Goal: Information Seeking & Learning: Stay updated

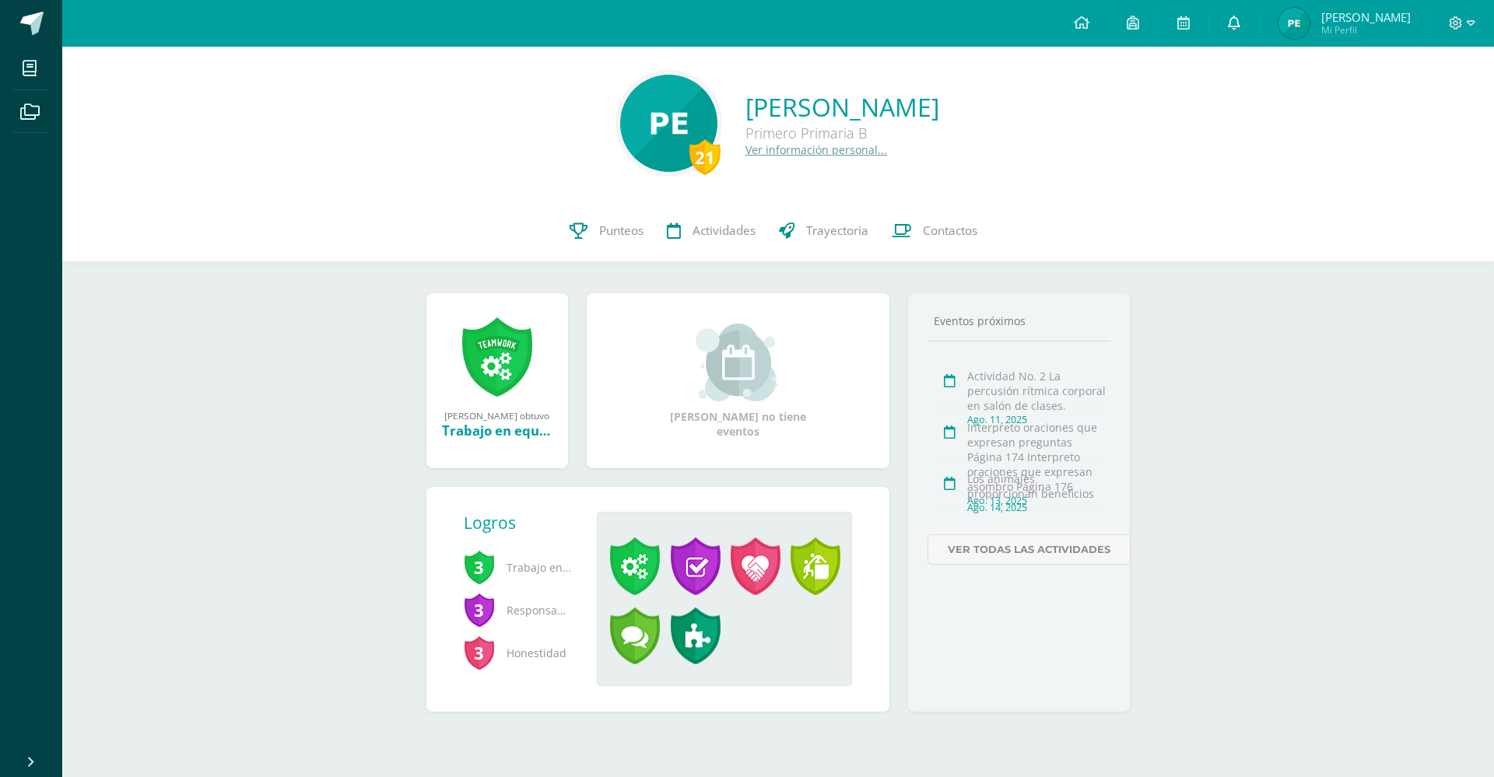
drag, startPoint x: 1366, startPoint y: 19, endPoint x: 1252, endPoint y: 2, distance: 115.7
click at [1364, 19] on span "[PERSON_NAME]" at bounding box center [1365, 17] width 89 height 16
click at [1349, 28] on span "Mi Perfil" at bounding box center [1365, 29] width 89 height 13
click at [1259, 21] on link "1" at bounding box center [1234, 23] width 50 height 47
click at [1240, 16] on icon at bounding box center [1234, 23] width 12 height 14
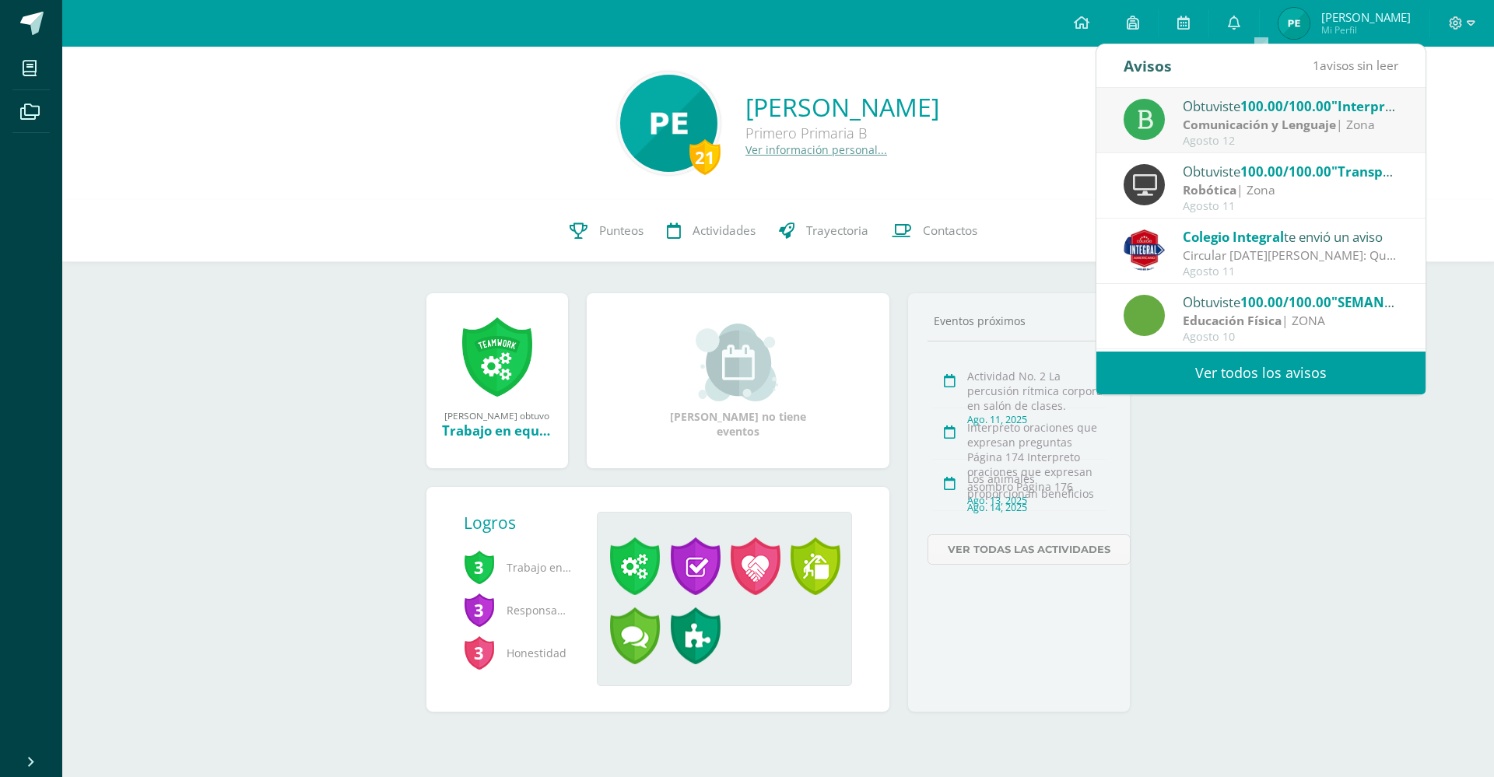
click at [1245, 115] on span "100.00/100.00" at bounding box center [1285, 106] width 91 height 18
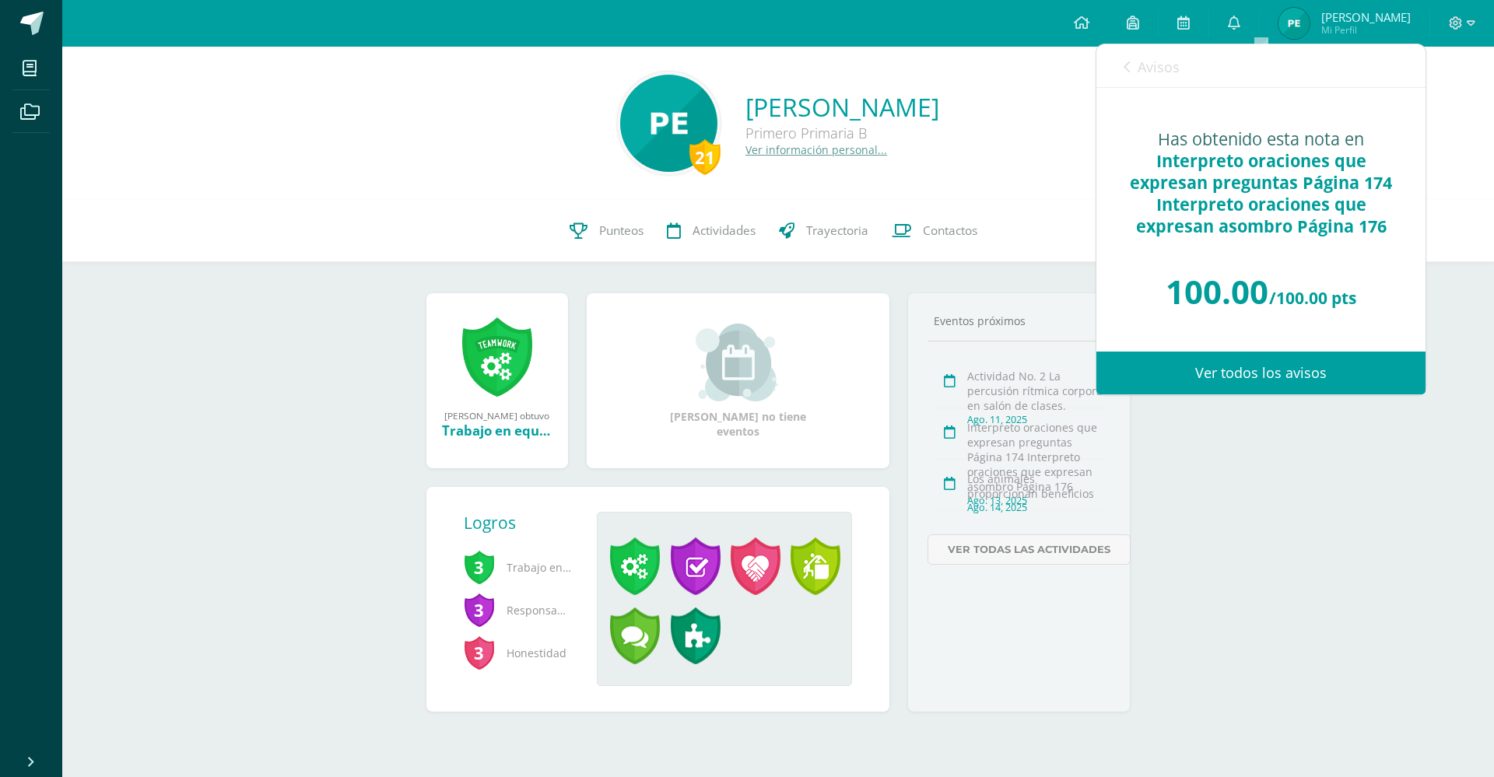
click at [1307, 379] on link "Ver todos los avisos" at bounding box center [1260, 373] width 329 height 43
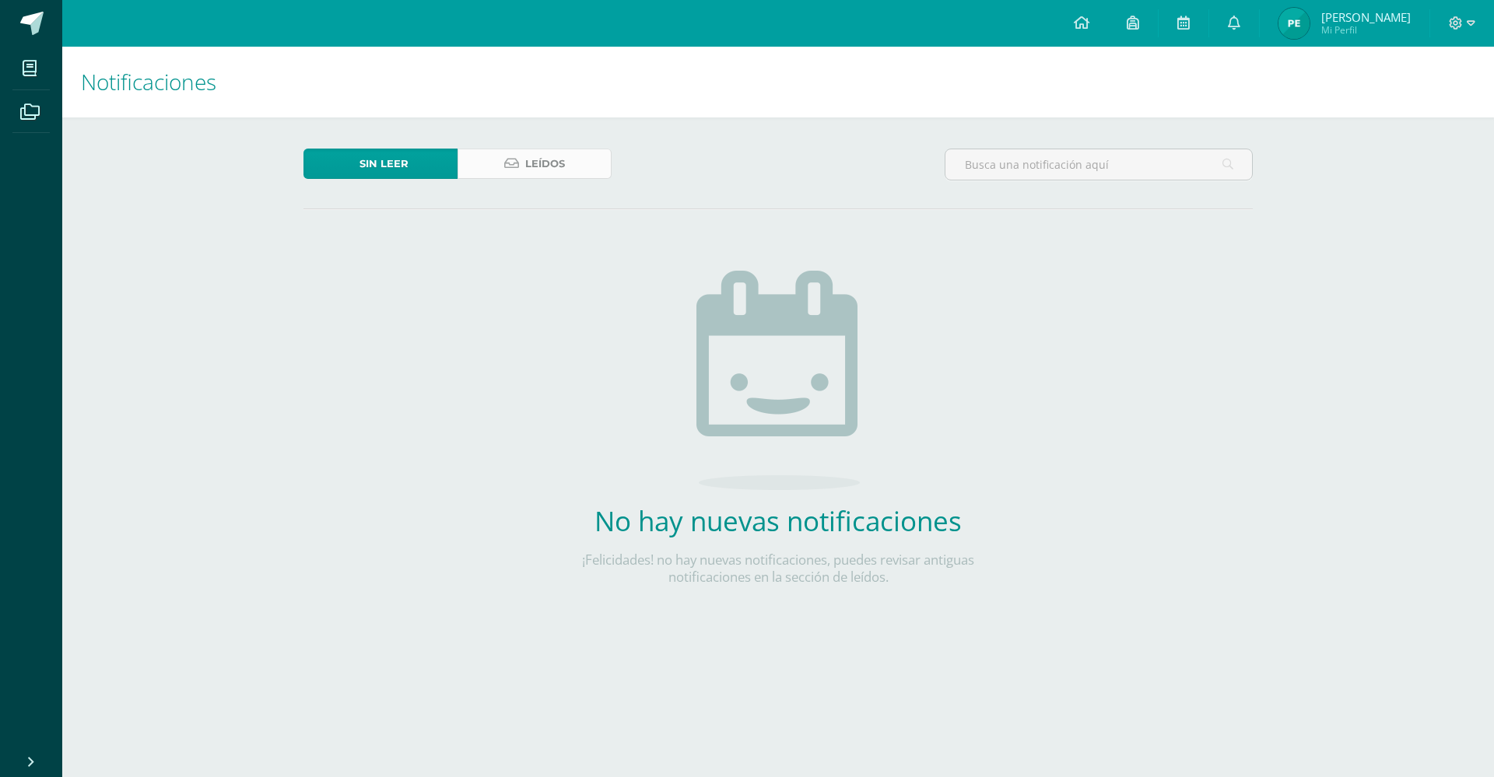
click at [564, 170] on span "Leídos" at bounding box center [545, 163] width 40 height 29
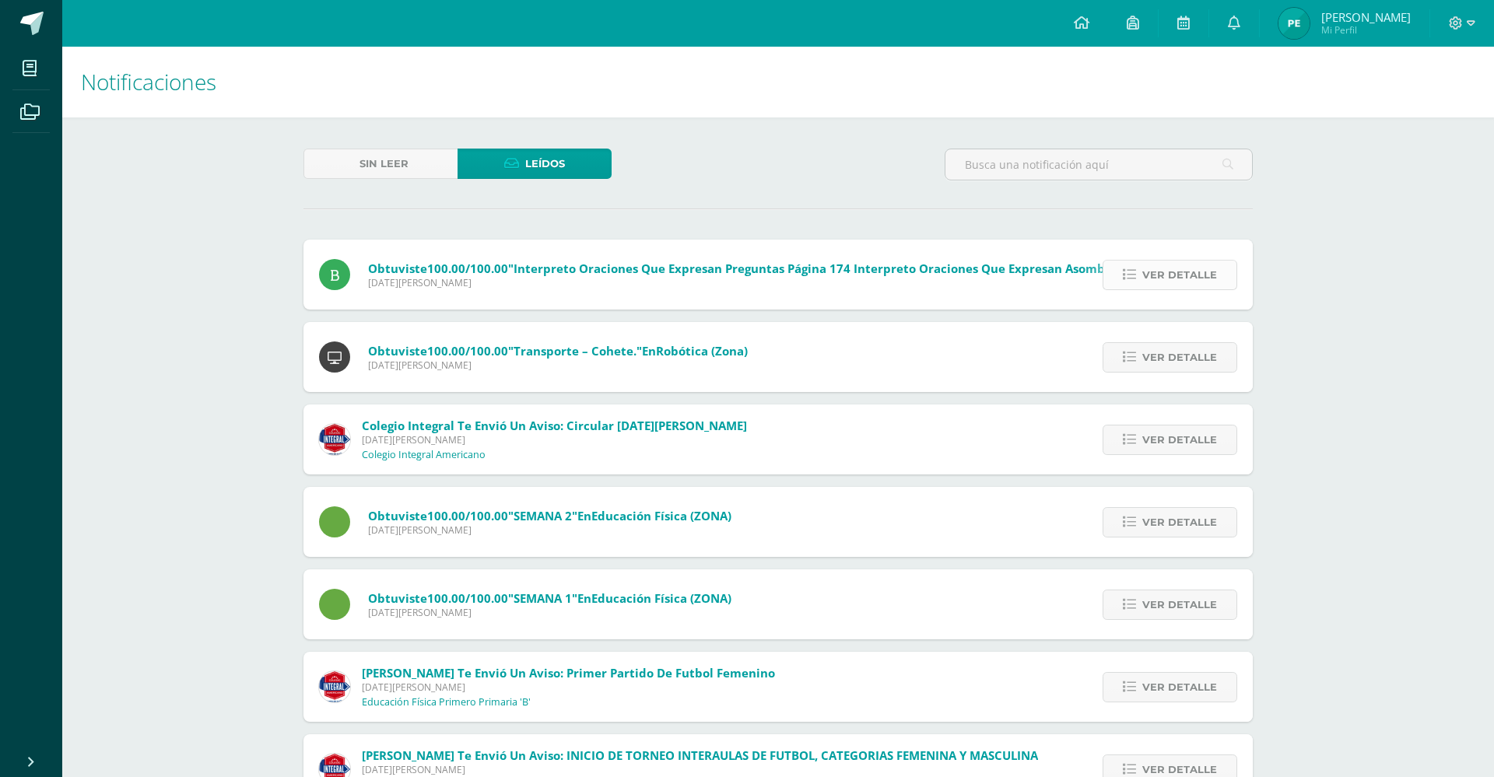
click at [1180, 261] on span "Ver detalle" at bounding box center [1179, 275] width 75 height 29
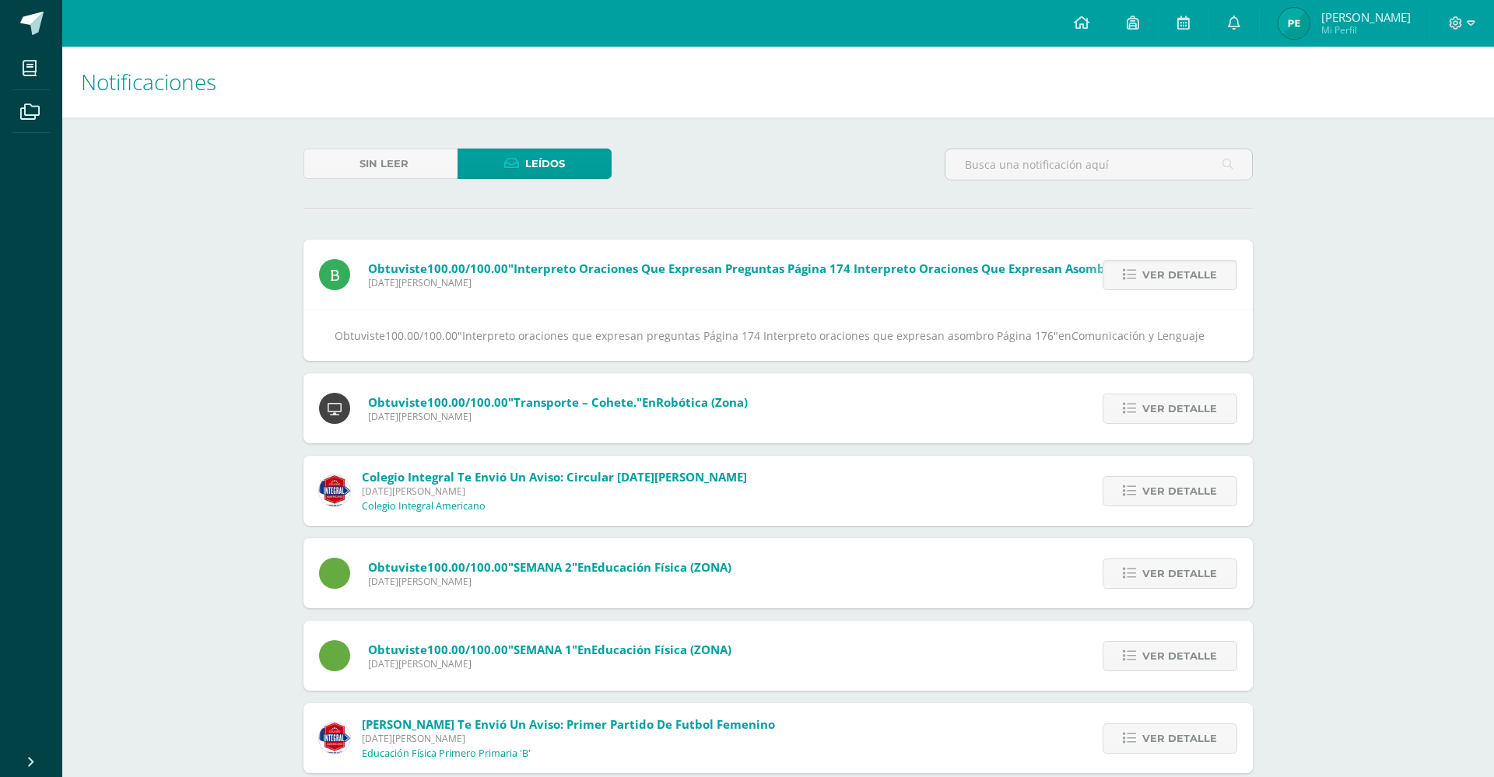
click at [1367, 21] on span "[PERSON_NAME]" at bounding box center [1365, 17] width 89 height 16
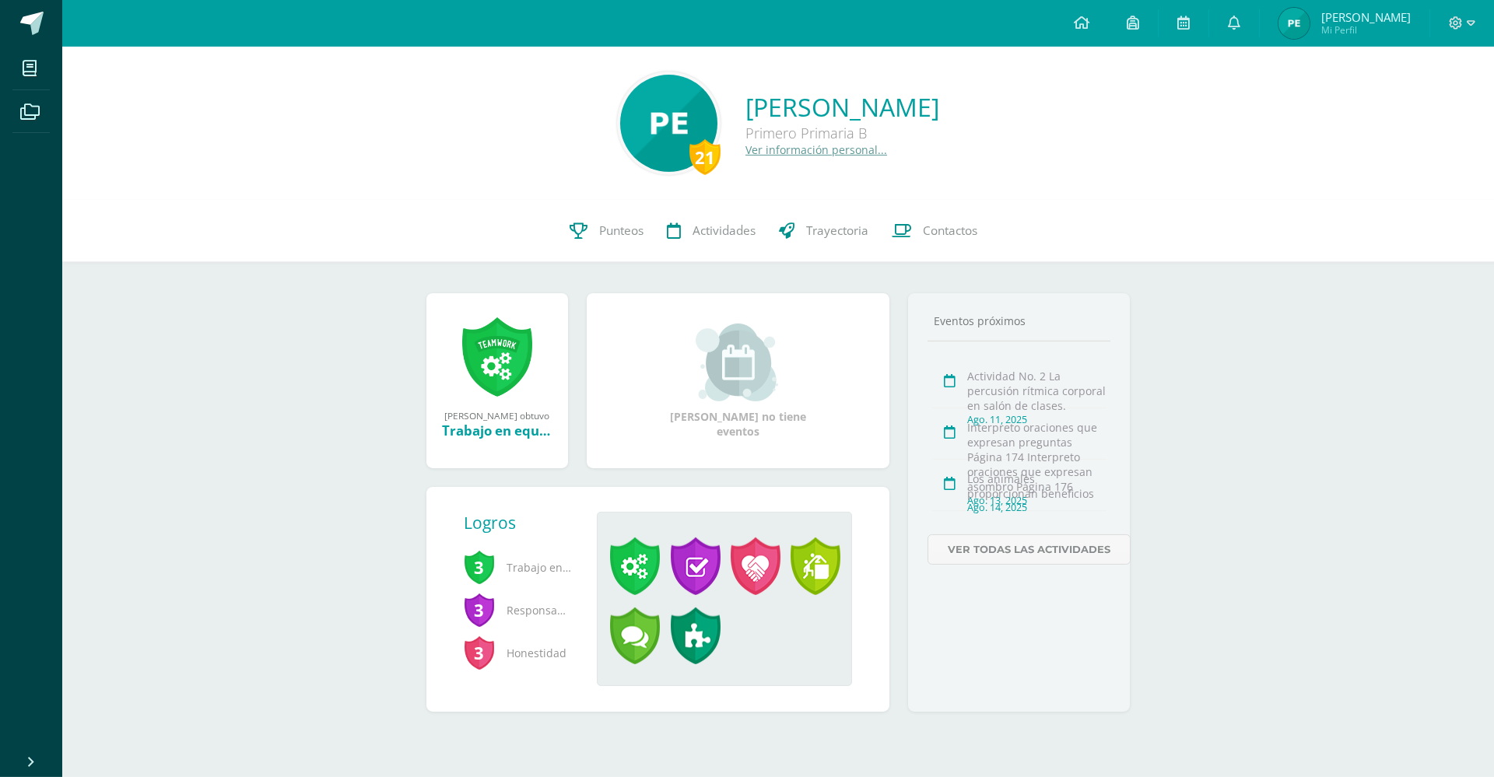
scroll to position [159, 0]
click at [1321, 37] on span "Mi Perfil" at bounding box center [1365, 29] width 89 height 13
click at [1373, 23] on span "[PERSON_NAME]" at bounding box center [1365, 17] width 89 height 16
click at [1240, 23] on icon at bounding box center [1234, 23] width 12 height 14
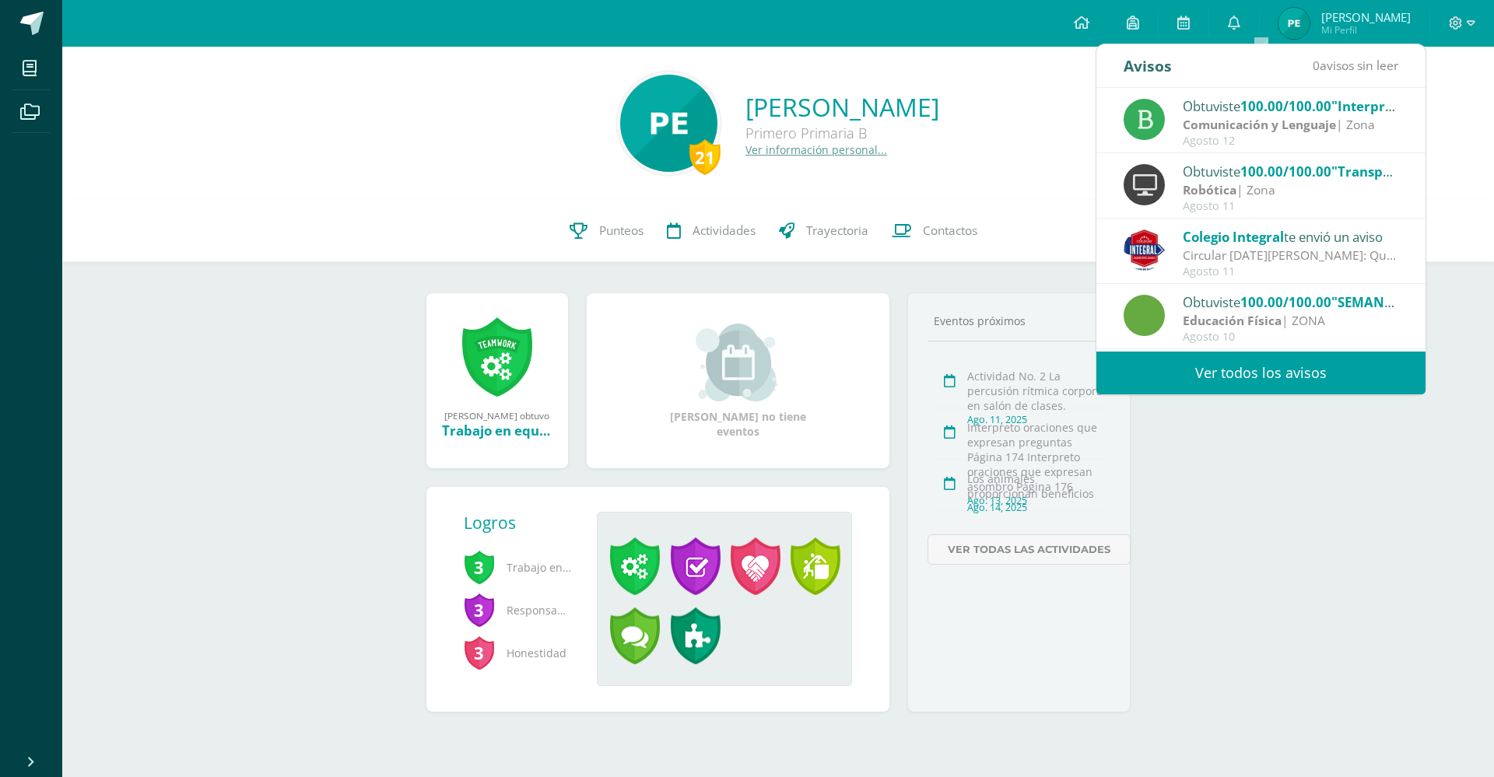
click at [1284, 548] on div "21 Paolo Javier Elías Carrera Primero Primaria B Ver información personal... 21…" at bounding box center [777, 404] width 1431 height 715
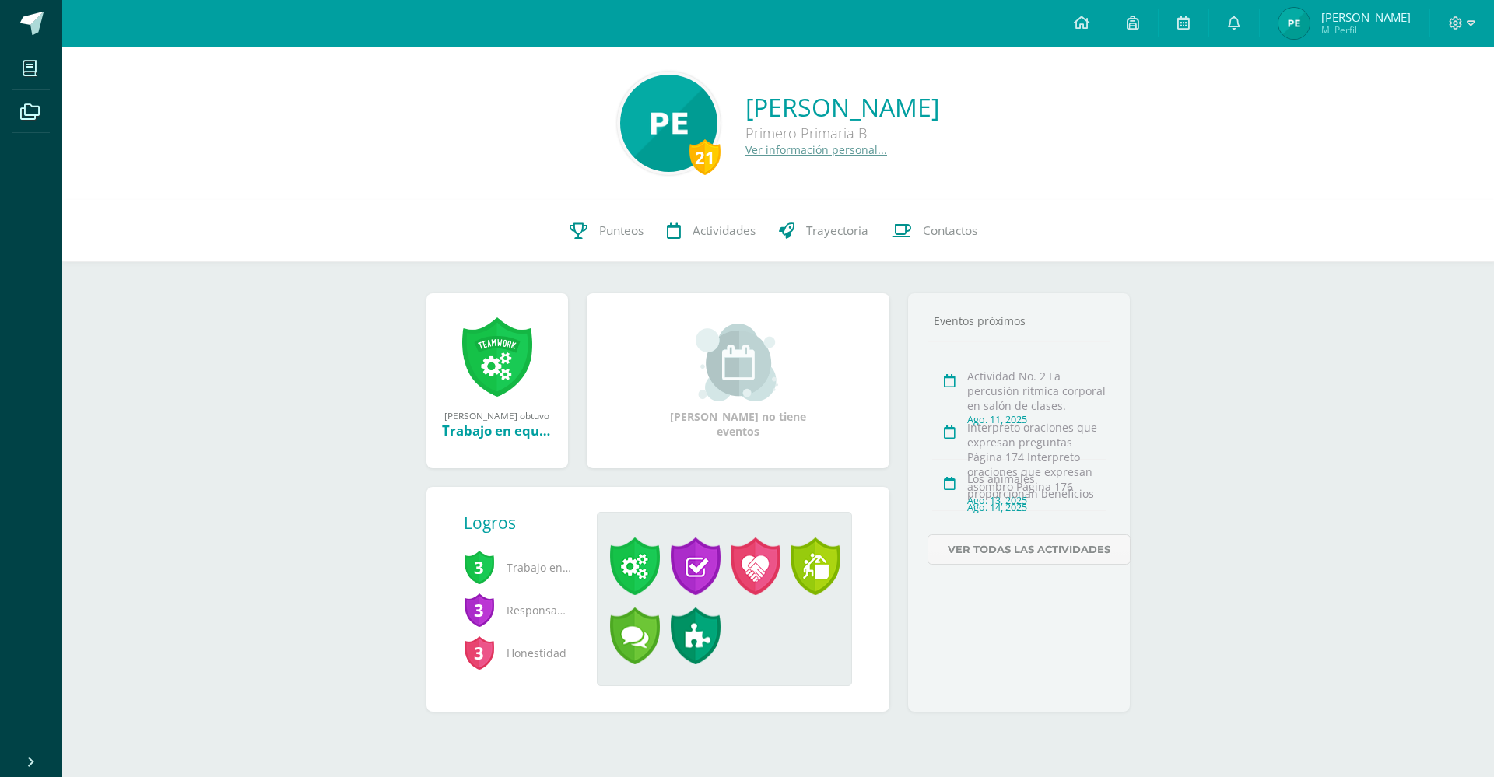
click at [1376, 18] on span "[PERSON_NAME]" at bounding box center [1365, 17] width 89 height 16
click at [1368, 16] on span "[PERSON_NAME]" at bounding box center [1365, 17] width 89 height 16
click at [1384, 16] on span "[PERSON_NAME]" at bounding box center [1365, 17] width 89 height 16
click at [1358, 12] on span "[PERSON_NAME]" at bounding box center [1365, 17] width 89 height 16
drag, startPoint x: 1396, startPoint y: 24, endPoint x: 1387, endPoint y: 20, distance: 9.4
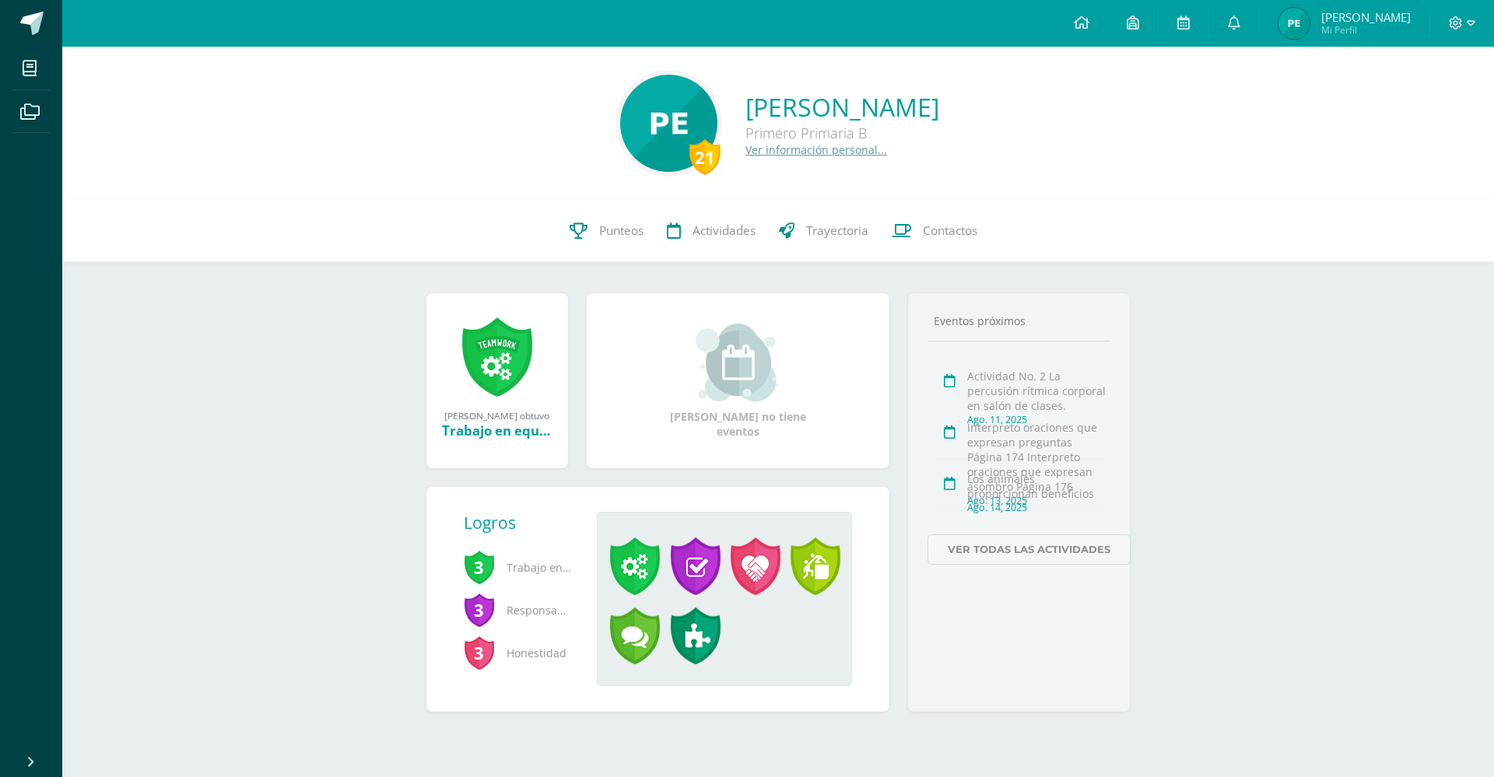
click at [1392, 23] on span "[PERSON_NAME]" at bounding box center [1365, 17] width 89 height 16
drag, startPoint x: 1399, startPoint y: 19, endPoint x: 1387, endPoint y: 17, distance: 11.8
click at [1387, 17] on span "[PERSON_NAME]" at bounding box center [1365, 17] width 89 height 16
drag, startPoint x: 1378, startPoint y: 30, endPoint x: 1332, endPoint y: 40, distance: 47.9
click at [1378, 29] on span "Mi Perfil" at bounding box center [1365, 29] width 89 height 13
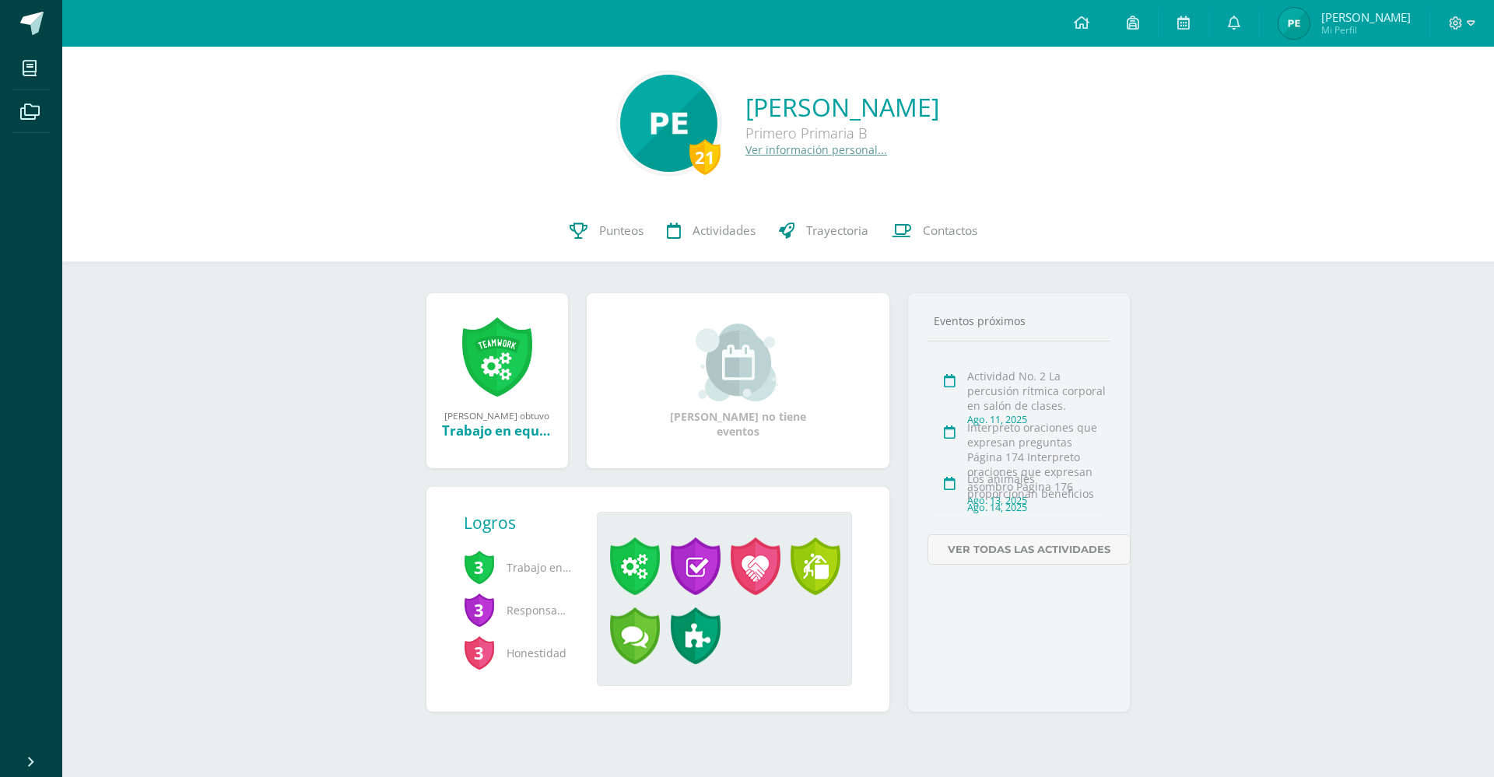
click at [1387, 28] on span "Mi Perfil" at bounding box center [1365, 29] width 89 height 13
click at [1383, 25] on span "Mi Perfil" at bounding box center [1365, 29] width 89 height 13
click at [1401, 17] on span "[PERSON_NAME]" at bounding box center [1365, 17] width 89 height 16
click at [1240, 21] on icon at bounding box center [1234, 23] width 12 height 14
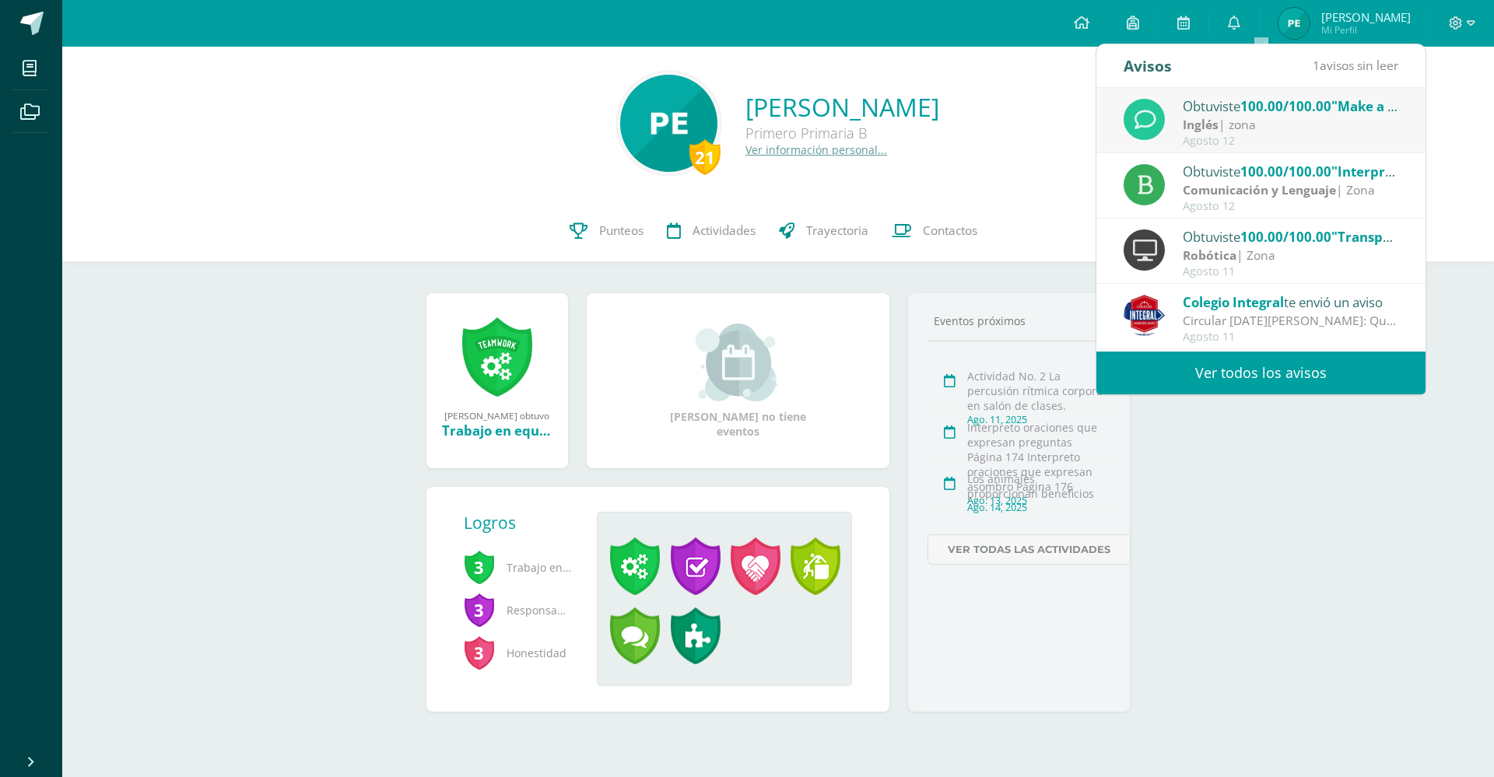
click at [1294, 121] on div "Inglés | zona" at bounding box center [1290, 125] width 216 height 18
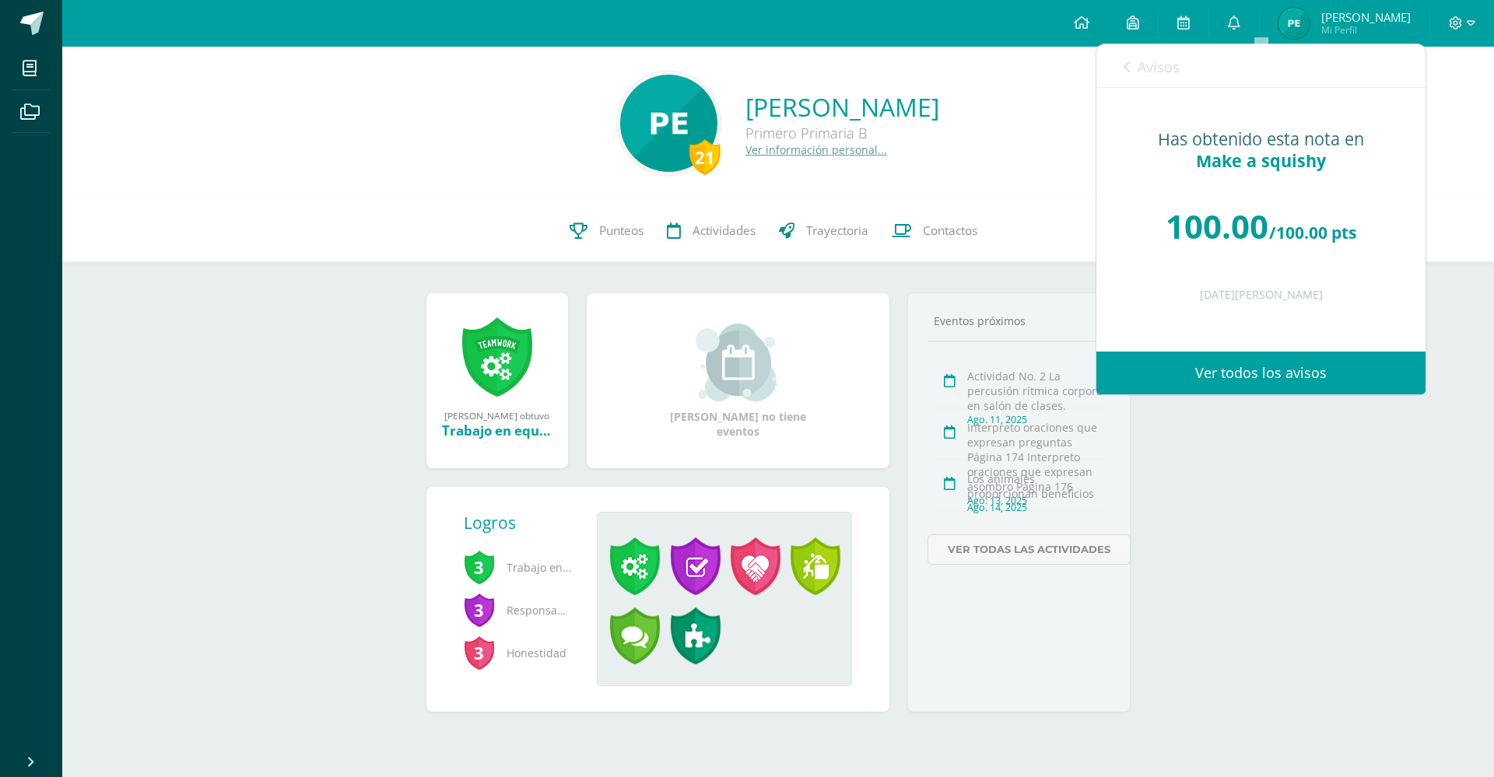
click at [1452, 131] on div "21 Paolo Javier Elías Carrera Primero Primaria B Ver información personal..." at bounding box center [778, 123] width 1406 height 103
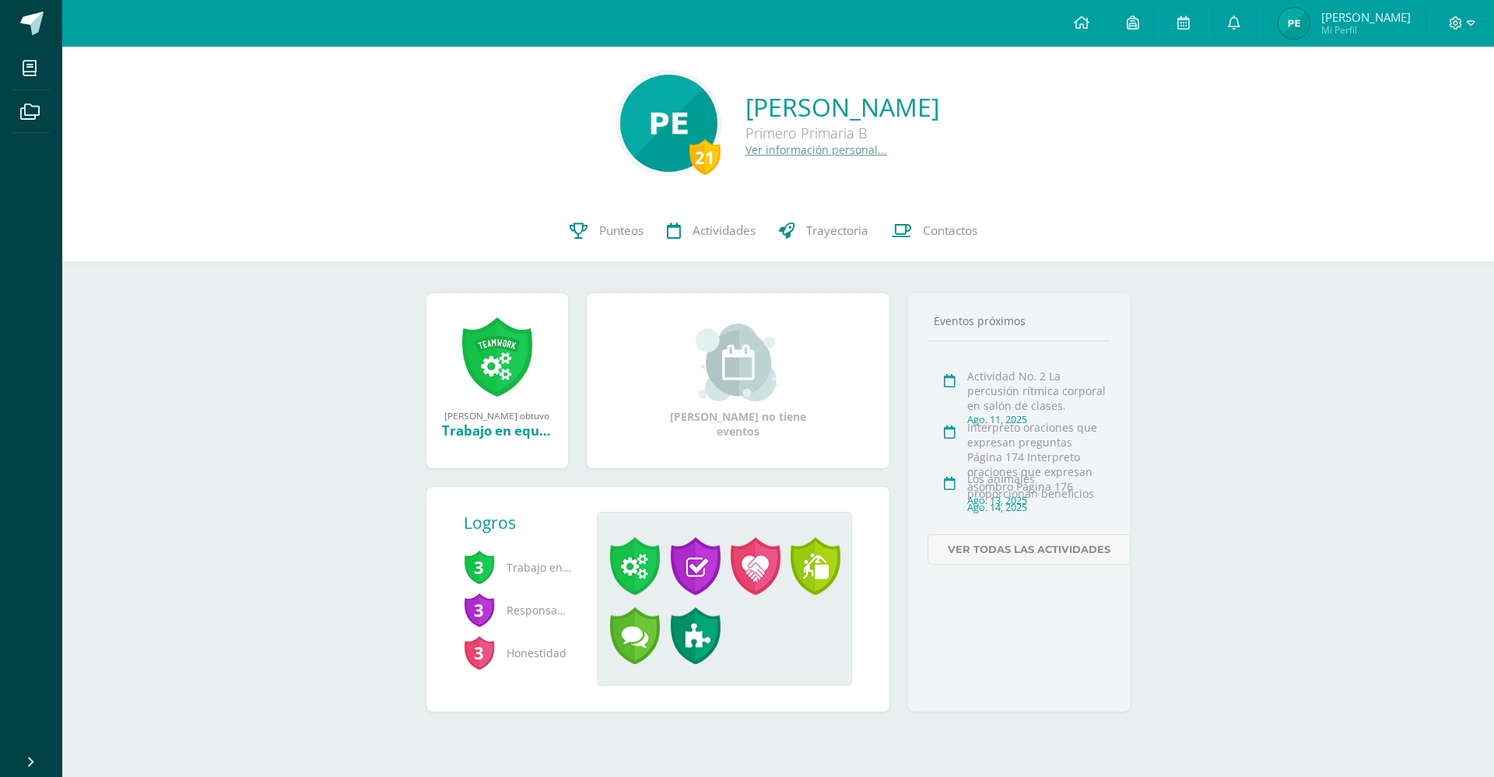
click at [1375, 37] on span "Mi Perfil" at bounding box center [1365, 29] width 89 height 13
click at [1350, 31] on span "Mi Perfil" at bounding box center [1365, 29] width 89 height 13
click at [1383, 23] on span "[PERSON_NAME]" at bounding box center [1365, 17] width 89 height 16
click at [1240, 26] on icon at bounding box center [1234, 23] width 12 height 14
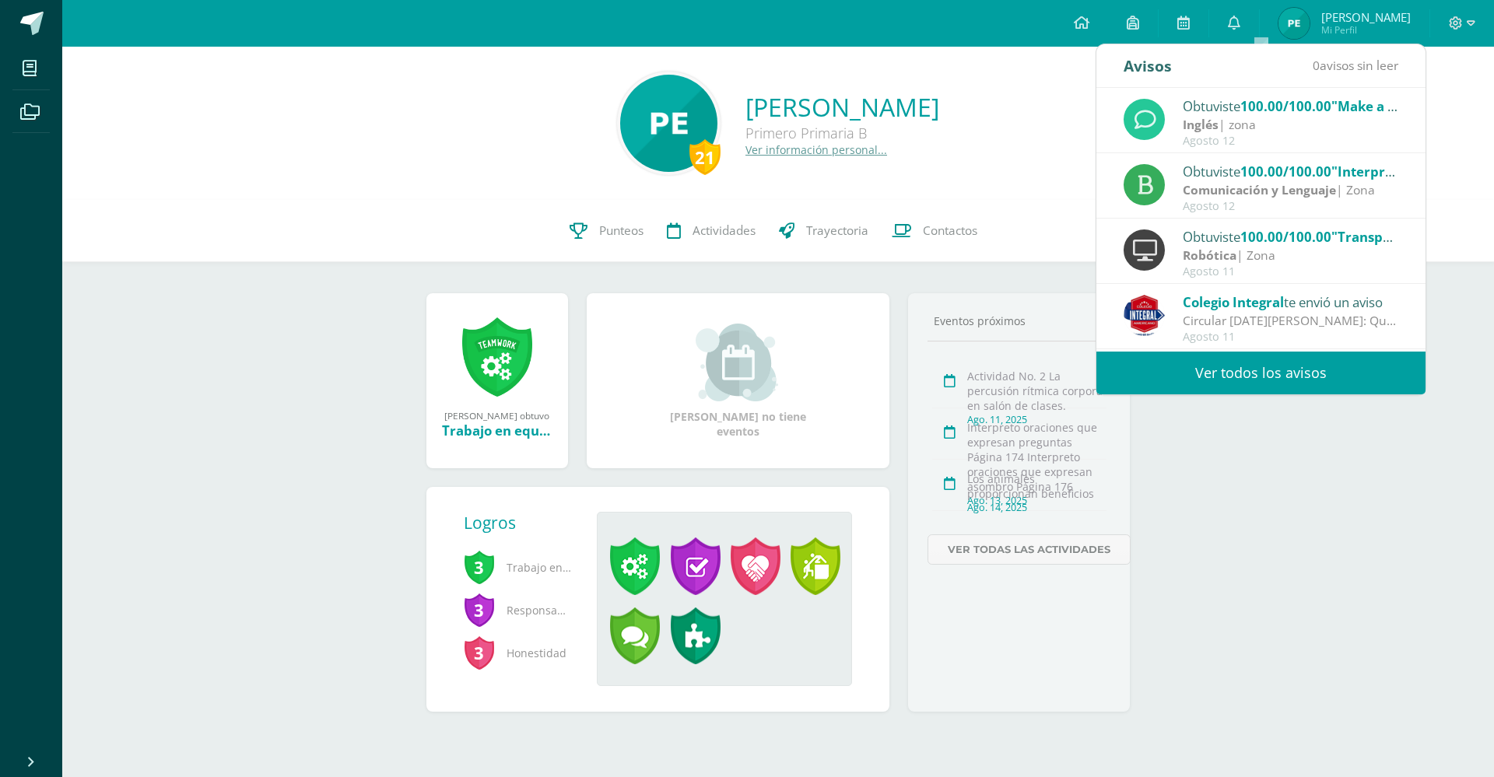
click at [230, 250] on div "21 Paolo Elías 23PJEC Punteos Actividades Trayectoria Contactos" at bounding box center [777, 231] width 1431 height 62
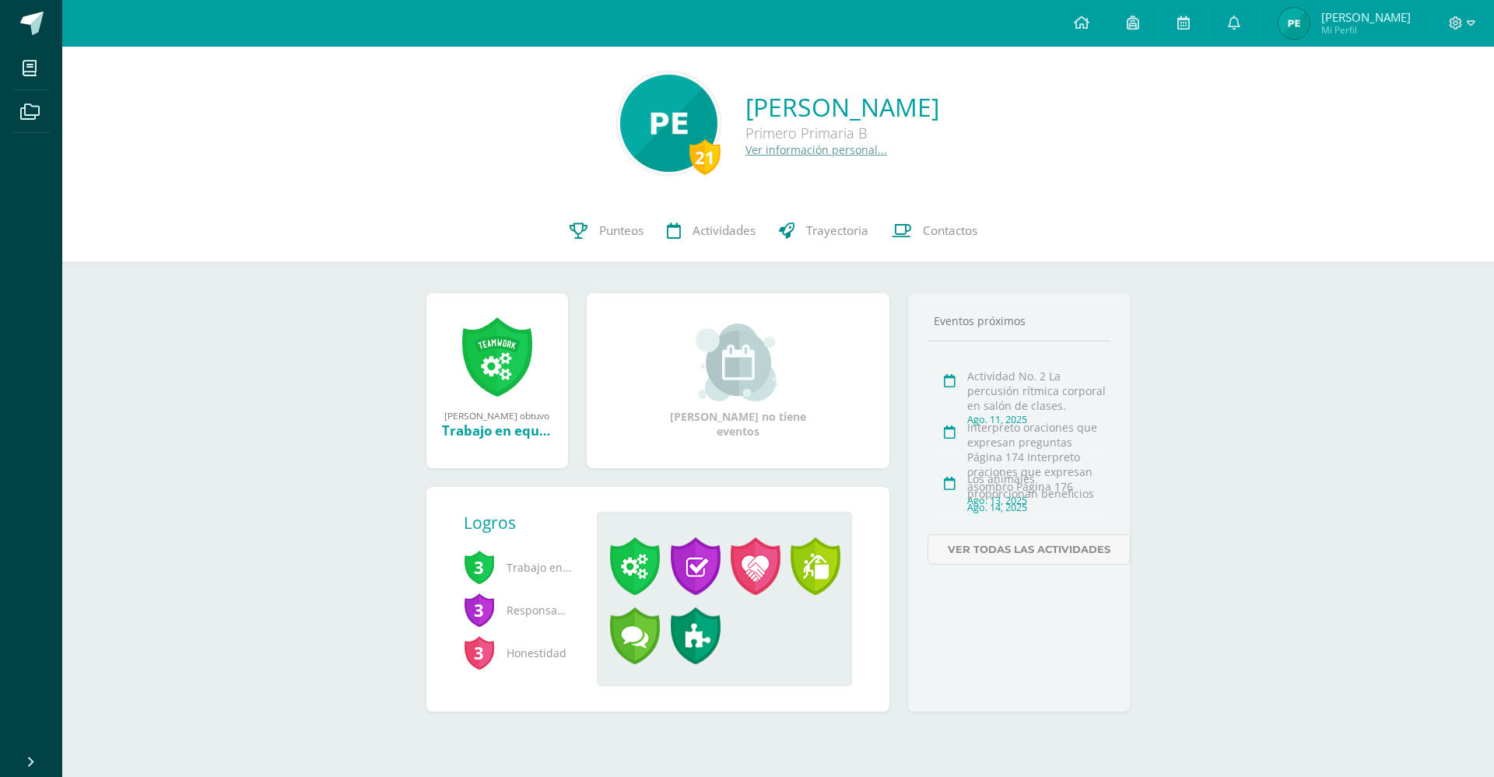
click at [1400, 10] on span "[PERSON_NAME]" at bounding box center [1365, 17] width 89 height 16
click at [1363, 35] on span "Mi Perfil" at bounding box center [1365, 29] width 89 height 13
click at [1385, 25] on span "[PERSON_NAME] Mi Perfil" at bounding box center [1365, 24] width 89 height 25
click at [1321, 37] on span "Mi Perfil" at bounding box center [1365, 29] width 89 height 13
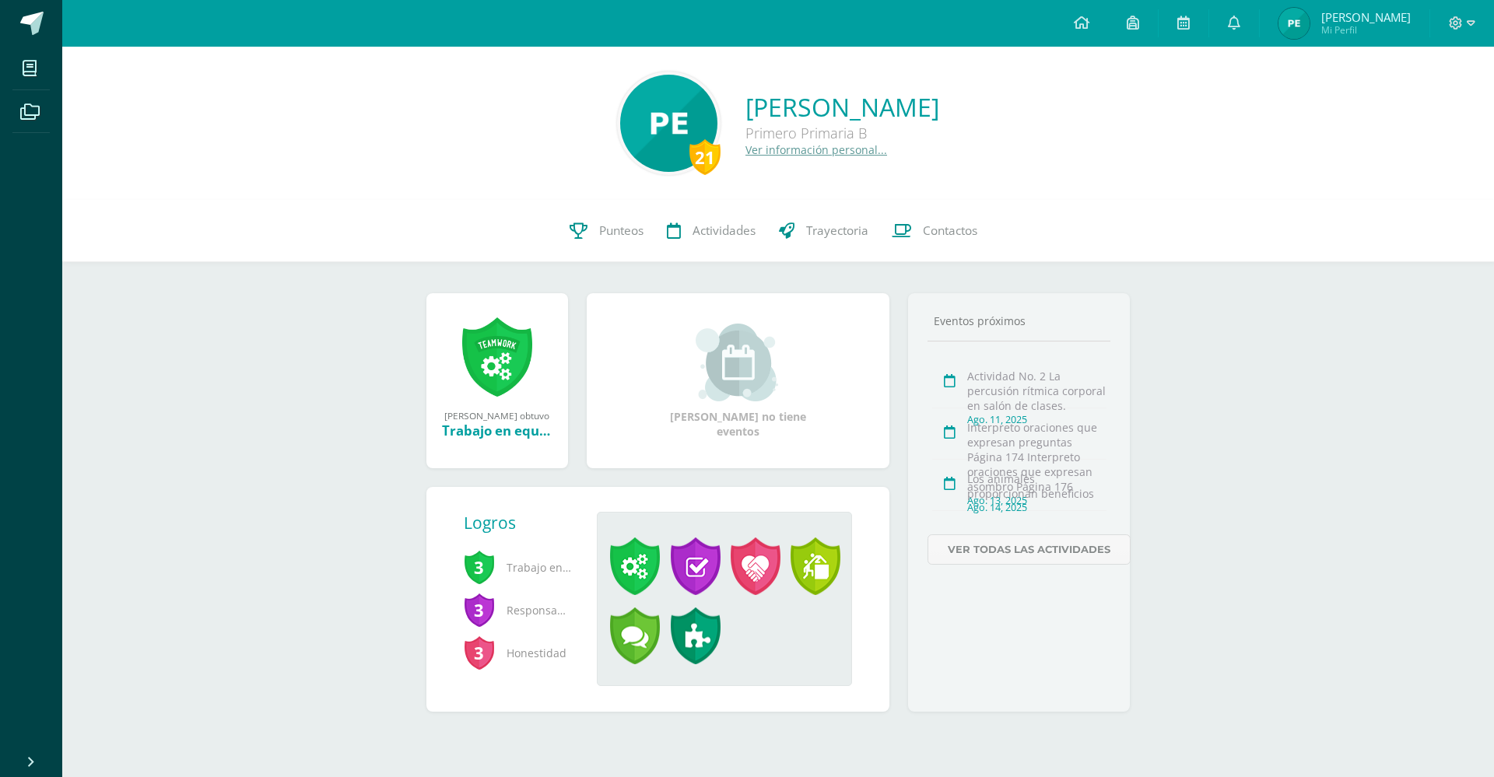
drag, startPoint x: 1406, startPoint y: 33, endPoint x: 1364, endPoint y: 17, distance: 45.8
click at [1404, 33] on span "Mi Perfil" at bounding box center [1365, 29] width 89 height 13
click at [1410, 3] on link "[PERSON_NAME] Mi Perfil" at bounding box center [1344, 23] width 170 height 47
click at [1367, 38] on span "Paolo Javier Mi Perfil" at bounding box center [1344, 23] width 138 height 31
